Goal: Transaction & Acquisition: Subscribe to service/newsletter

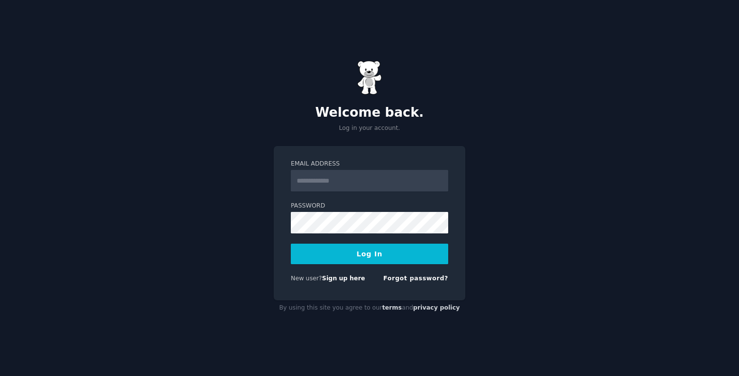
click at [338, 177] on input "Email Address" at bounding box center [369, 180] width 157 height 21
type input "**********"
click at [371, 259] on button "Log In" at bounding box center [369, 254] width 157 height 21
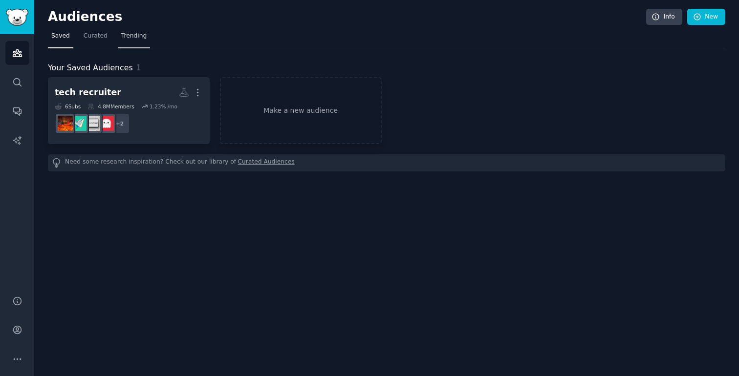
click at [135, 40] on span "Trending" at bounding box center [133, 36] width 25 height 9
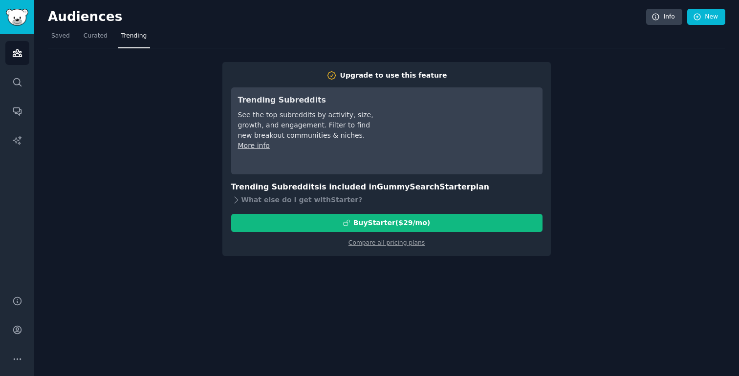
click at [459, 52] on div "Upgrade to use this feature Trending Subreddits See the top subreddits by activ…" at bounding box center [386, 152] width 677 height 208
click at [406, 273] on div "Audiences Info New Saved Curated Trending Upgrade to use this feature Trending …" at bounding box center [386, 188] width 704 height 376
click at [663, 15] on link "Info" at bounding box center [664, 17] width 36 height 17
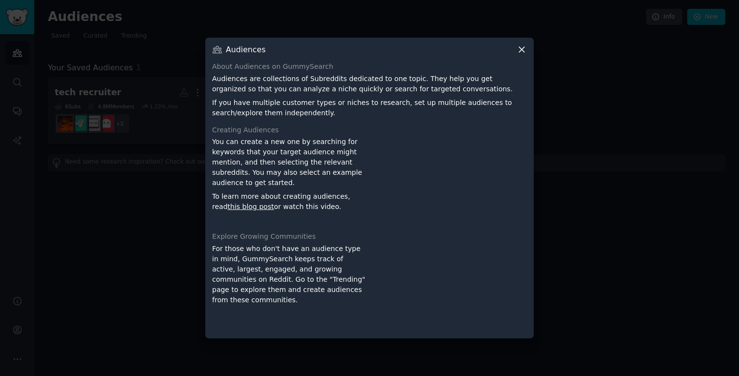
click at [521, 50] on icon at bounding box center [521, 49] width 5 height 5
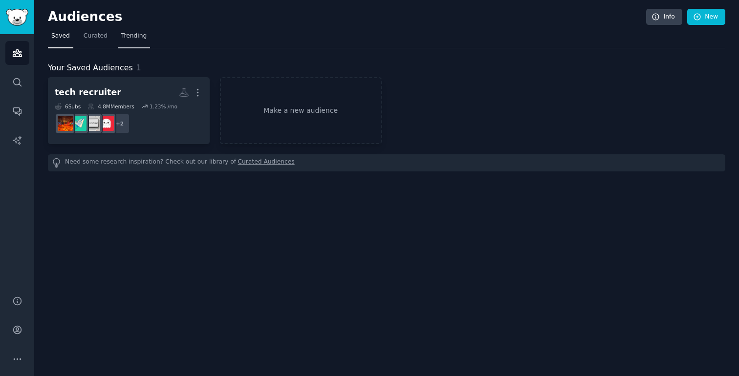
click at [139, 32] on span "Trending" at bounding box center [133, 36] width 25 height 9
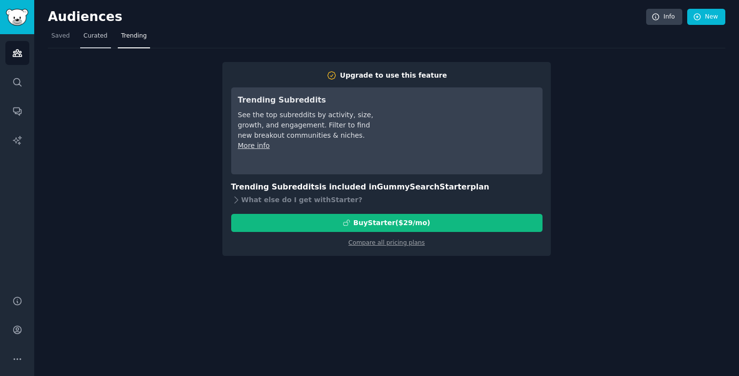
click at [99, 37] on span "Curated" at bounding box center [96, 36] width 24 height 9
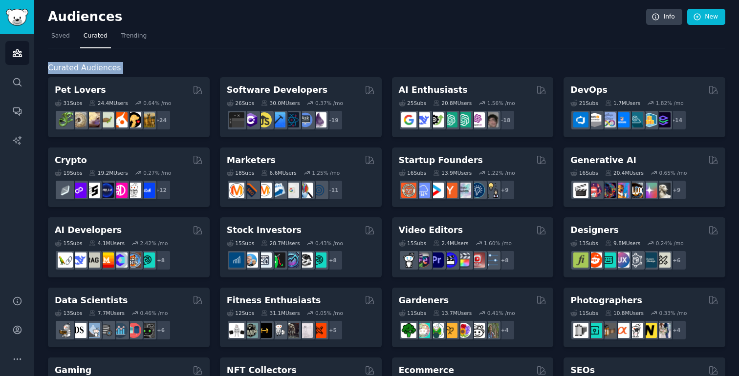
drag, startPoint x: 119, startPoint y: 75, endPoint x: 46, endPoint y: 68, distance: 72.6
copy span "Curated Audiences"
click at [58, 37] on span "Saved" at bounding box center [60, 36] width 19 height 9
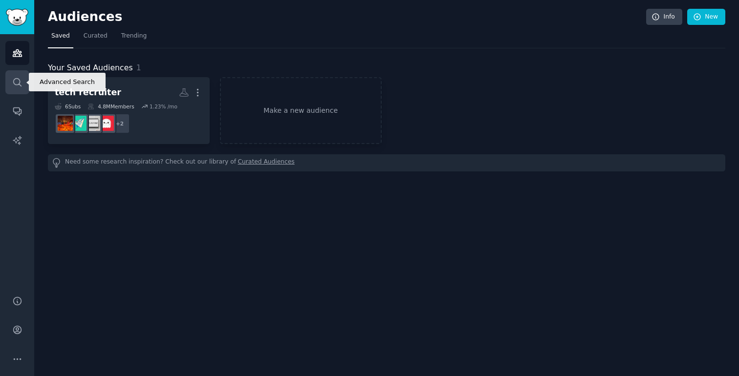
click at [21, 85] on icon "Sidebar" at bounding box center [17, 82] width 10 height 10
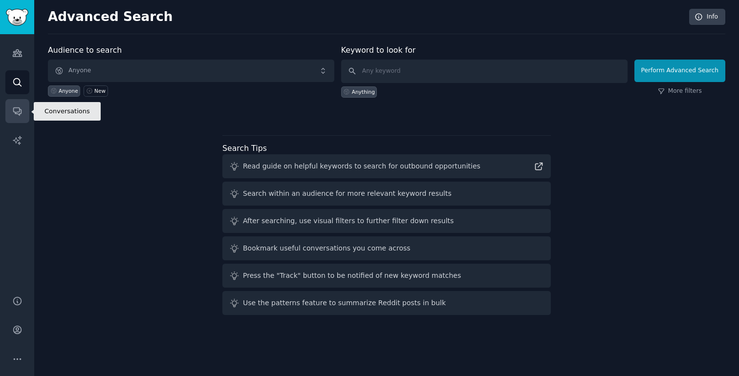
click at [19, 116] on link "Conversations" at bounding box center [17, 111] width 24 height 24
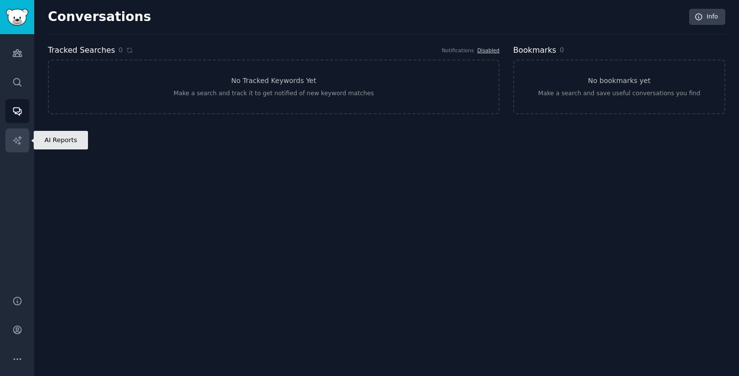
click at [17, 140] on icon "Sidebar" at bounding box center [17, 140] width 8 height 8
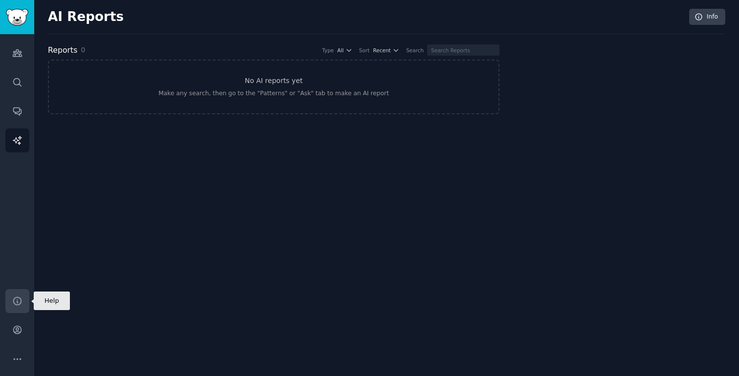
click at [15, 299] on icon "Sidebar" at bounding box center [17, 301] width 10 height 10
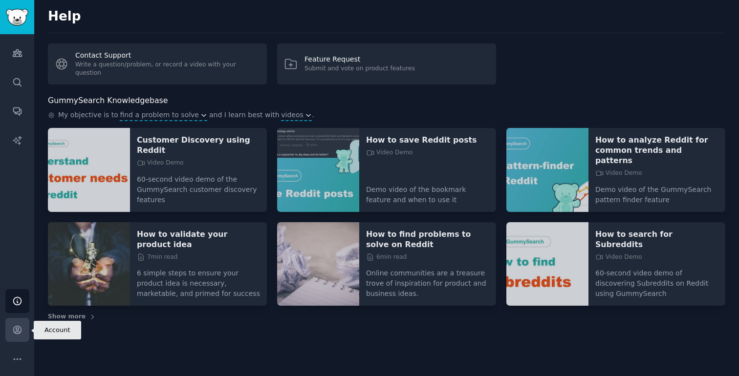
click at [16, 332] on icon "Sidebar" at bounding box center [17, 330] width 8 height 8
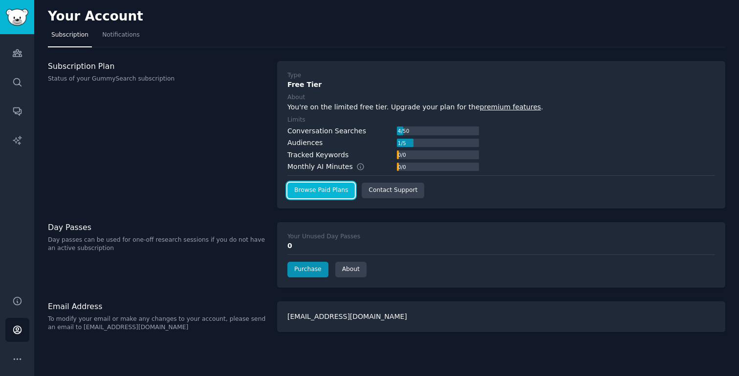
click at [321, 191] on link "Browse Paid Plans" at bounding box center [320, 191] width 67 height 16
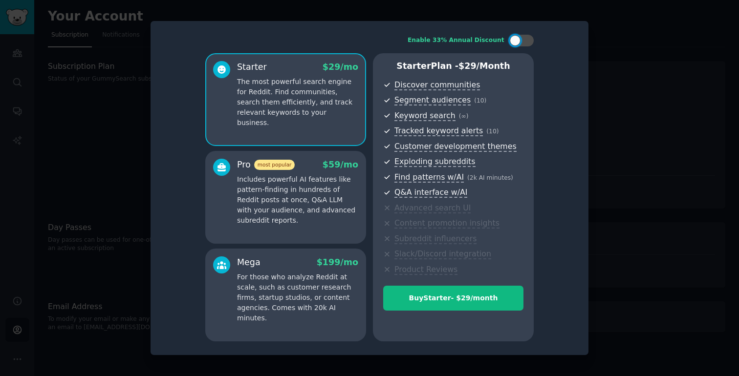
click at [286, 186] on p "Includes powerful AI features like pattern-finding in hundreds of Reddit posts …" at bounding box center [297, 199] width 121 height 51
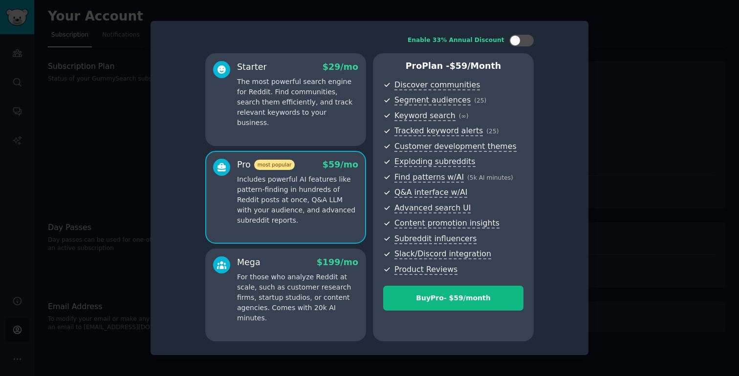
click at [266, 270] on div "Mega $ 199 /mo For those who analyze Reddit at scale, such as customer research…" at bounding box center [297, 289] width 121 height 67
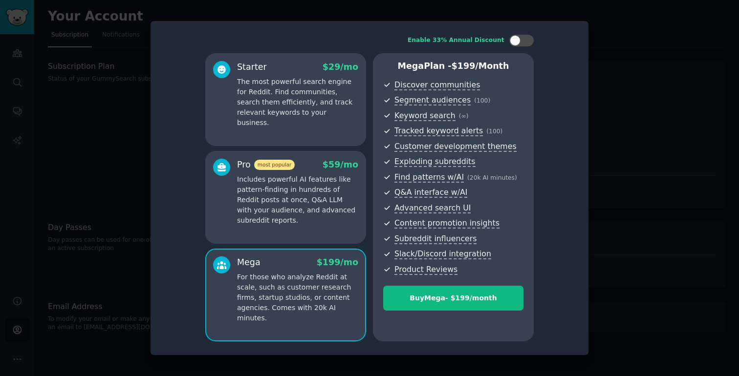
click at [298, 216] on p "Includes powerful AI features like pattern-finding in hundreds of Reddit posts …" at bounding box center [297, 199] width 121 height 51
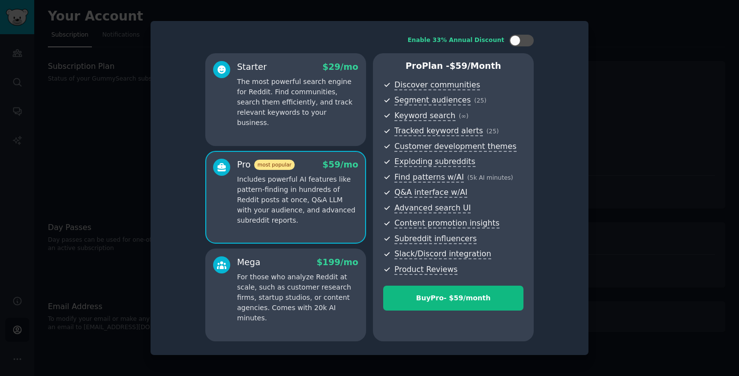
click at [296, 91] on p "The most powerful search engine for Reddit. Find communities, search them effic…" at bounding box center [297, 102] width 121 height 51
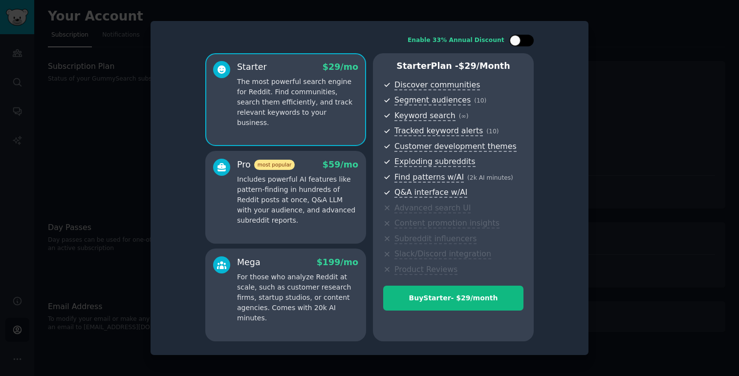
click at [525, 39] on div at bounding box center [526, 40] width 5 height 5
click at [514, 43] on icon at bounding box center [515, 40] width 5 height 5
checkbox input "false"
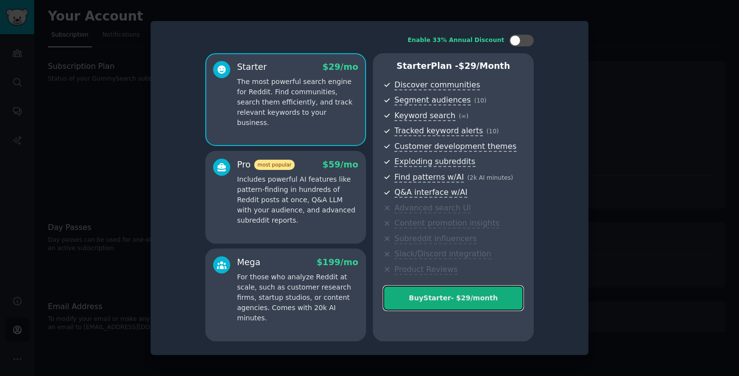
click at [460, 302] on div "Buy Starter - $ 29 /month" at bounding box center [453, 298] width 139 height 10
click at [460, 298] on div "Buy Starter - $ 29 /month" at bounding box center [453, 298] width 139 height 10
click at [442, 301] on div "Buy Starter - $ 29 /month" at bounding box center [453, 298] width 139 height 10
click at [489, 299] on div "Buy Starter - $ 29 /month" at bounding box center [453, 298] width 139 height 10
click at [446, 291] on button "Buy Starter - $ 29 /month" at bounding box center [453, 298] width 140 height 25
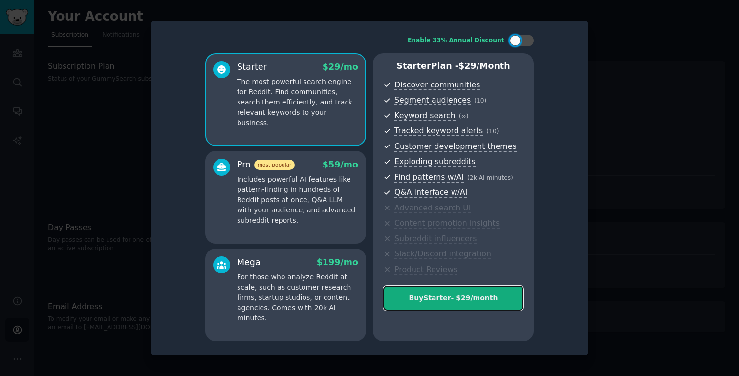
click at [456, 300] on div "Buy Starter - $ 29 /month" at bounding box center [453, 298] width 139 height 10
click at [469, 293] on div "Buy Starter - $ 29 /month" at bounding box center [453, 298] width 139 height 10
click at [439, 295] on div "Buy Starter - $ 29 /month" at bounding box center [453, 298] width 139 height 10
click at [450, 298] on div "Buy Starter - $ 29 /month" at bounding box center [453, 298] width 139 height 10
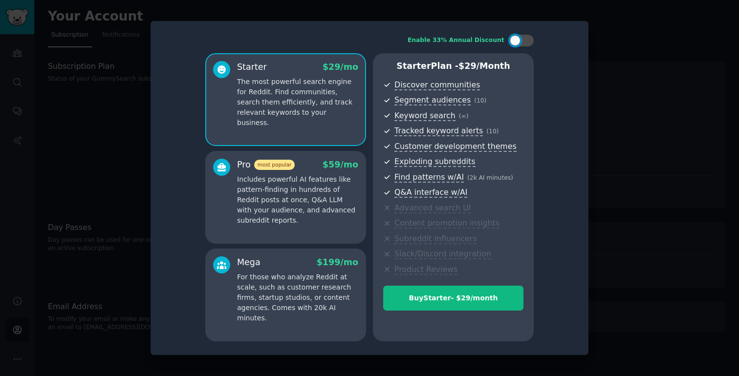
click at [179, 194] on div "Enable 33% Annual Discount Starter $ 29 /mo The most powerful search engine for…" at bounding box center [369, 188] width 424 height 320
click at [107, 166] on div at bounding box center [369, 188] width 739 height 376
click at [592, 112] on div at bounding box center [369, 188] width 739 height 376
